Goal: Task Accomplishment & Management: Manage account settings

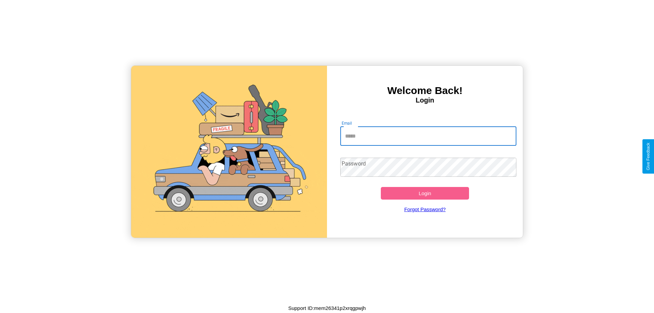
click at [428, 136] on input "Email" at bounding box center [428, 136] width 177 height 19
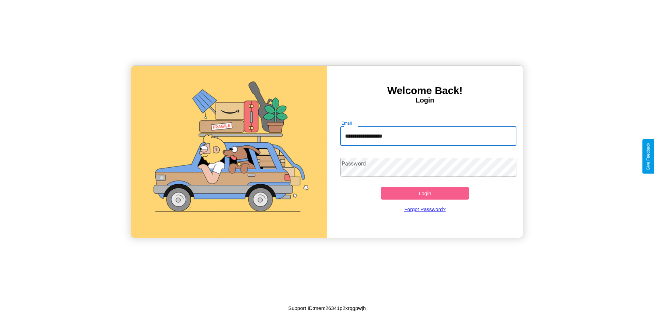
type input "**********"
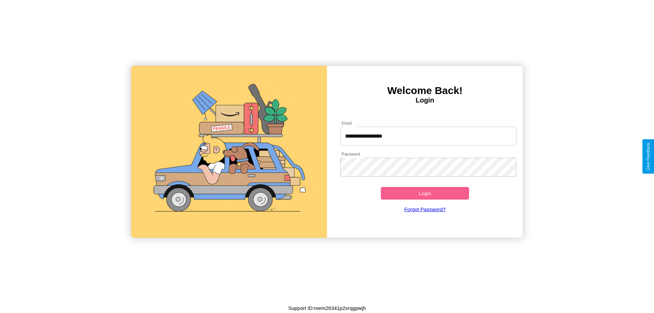
click at [425, 193] on button "Login" at bounding box center [425, 193] width 88 height 13
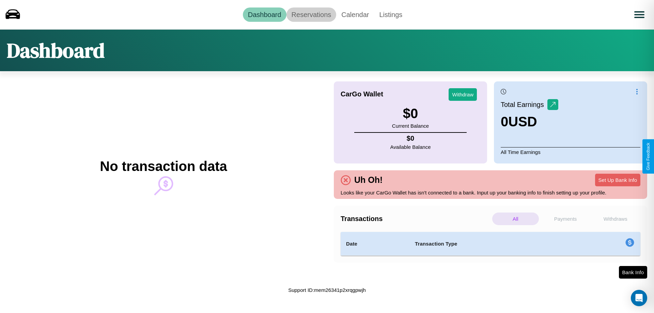
click at [311, 14] on link "Reservations" at bounding box center [312, 14] width 50 height 14
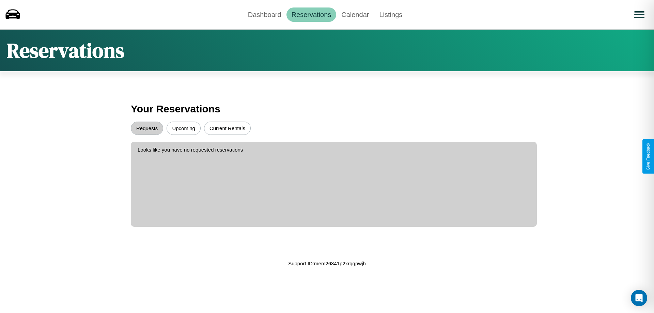
click at [184, 128] on button "Upcoming" at bounding box center [184, 128] width 34 height 13
click at [147, 128] on button "Requests" at bounding box center [147, 128] width 32 height 13
